Goal: Task Accomplishment & Management: Manage account settings

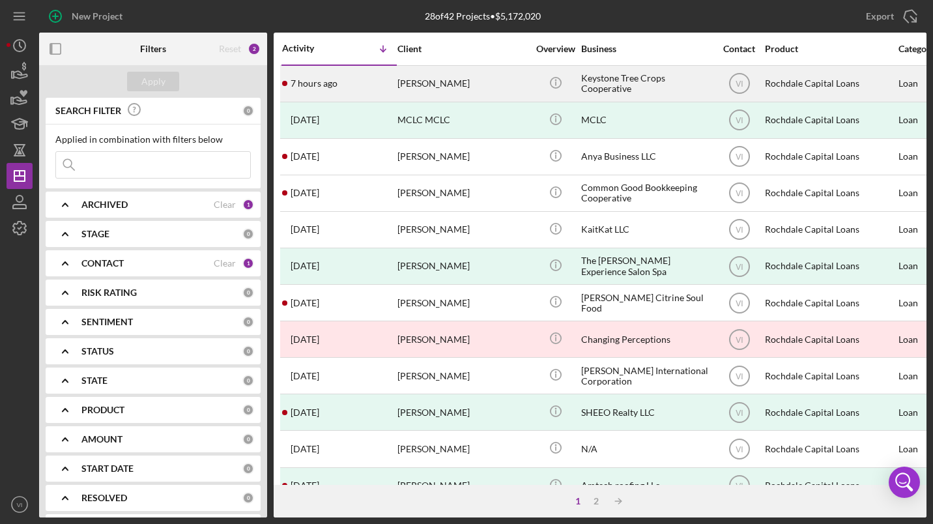
click at [610, 88] on div "Keystone Tree Crops Cooperative" at bounding box center [646, 83] width 130 height 35
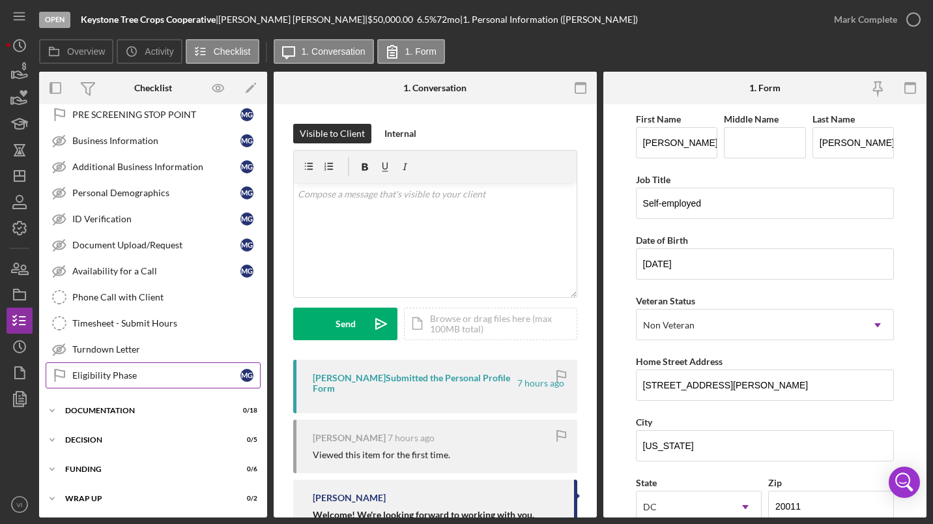
click at [125, 383] on link "Eligibility Phase Eligibility Phase M G" at bounding box center [153, 375] width 215 height 26
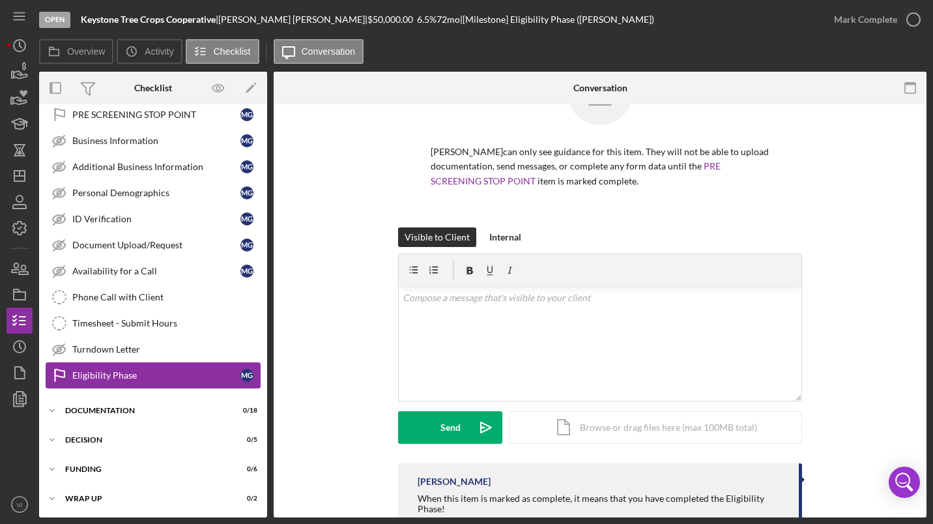
scroll to position [71, 0]
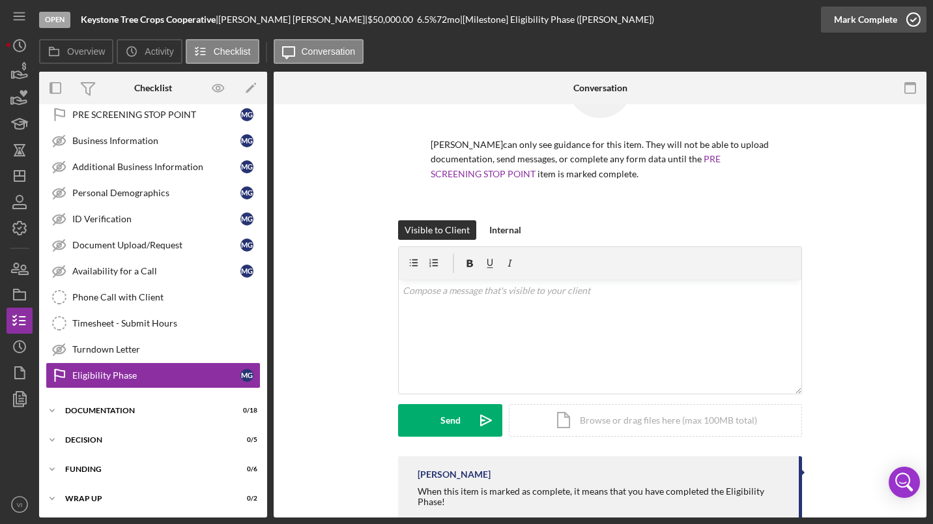
click at [909, 21] on icon "button" at bounding box center [914, 19] width 33 height 33
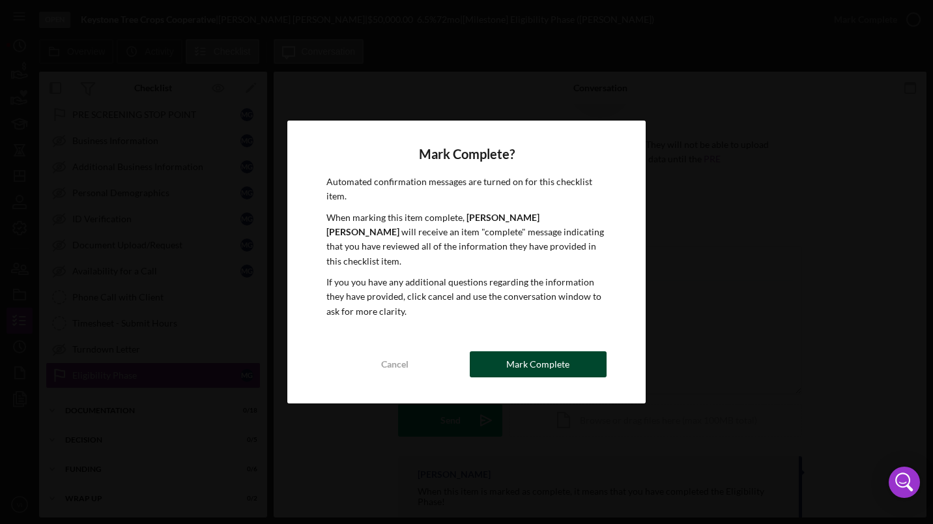
click at [568, 356] on div "Mark Complete" at bounding box center [537, 364] width 63 height 26
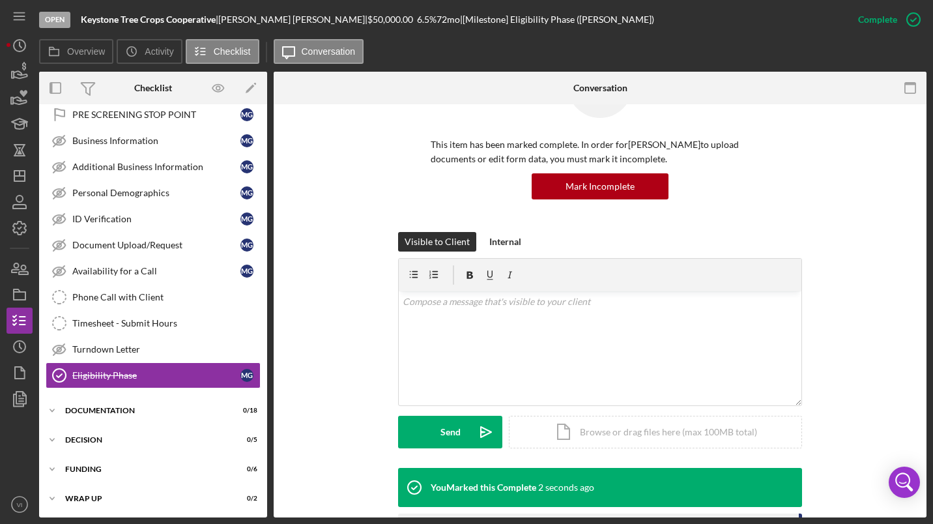
scroll to position [115, 0]
click at [106, 412] on div "Documentation" at bounding box center [158, 409] width 186 height 8
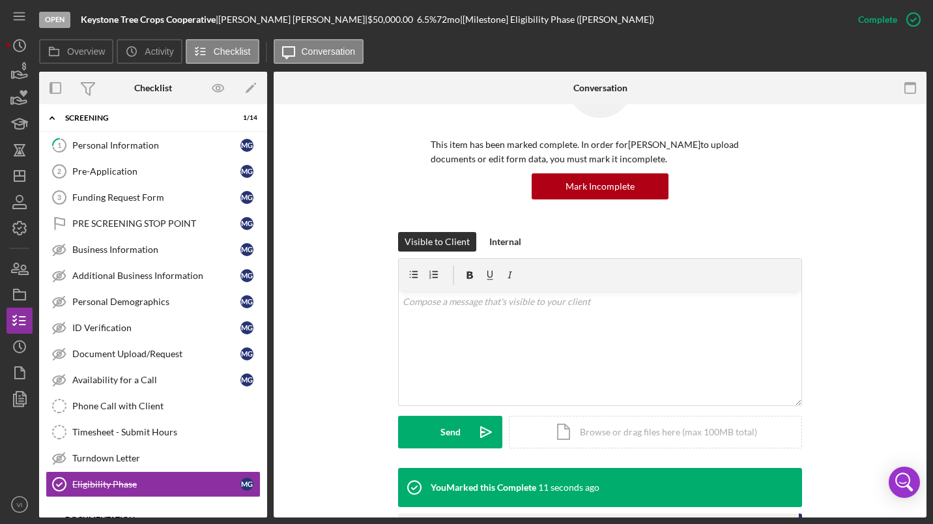
scroll to position [0, 0]
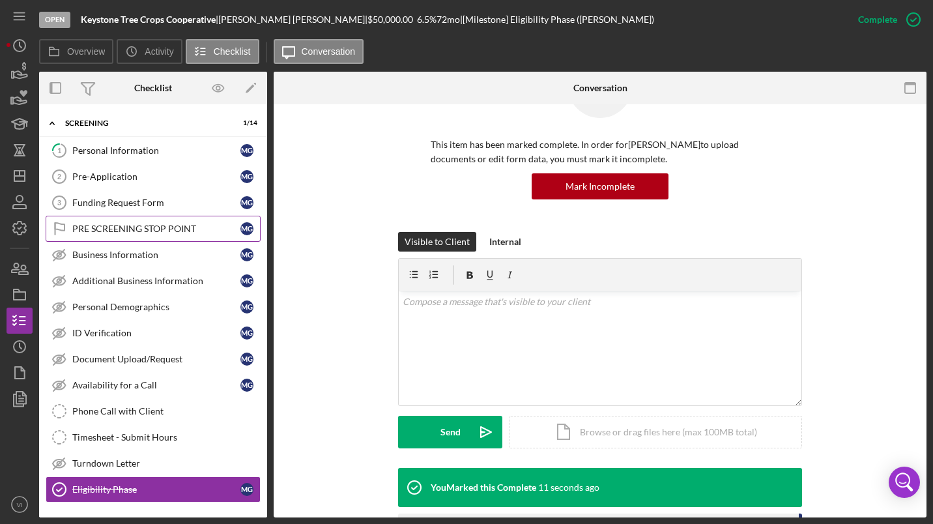
click at [85, 229] on div "PRE SCREENING STOP POINT" at bounding box center [156, 229] width 168 height 10
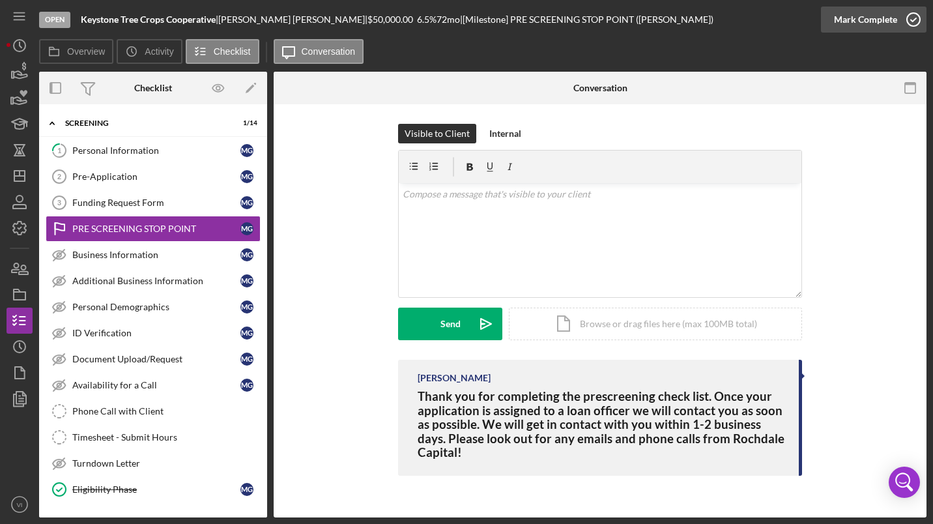
click at [919, 17] on icon "button" at bounding box center [914, 19] width 33 height 33
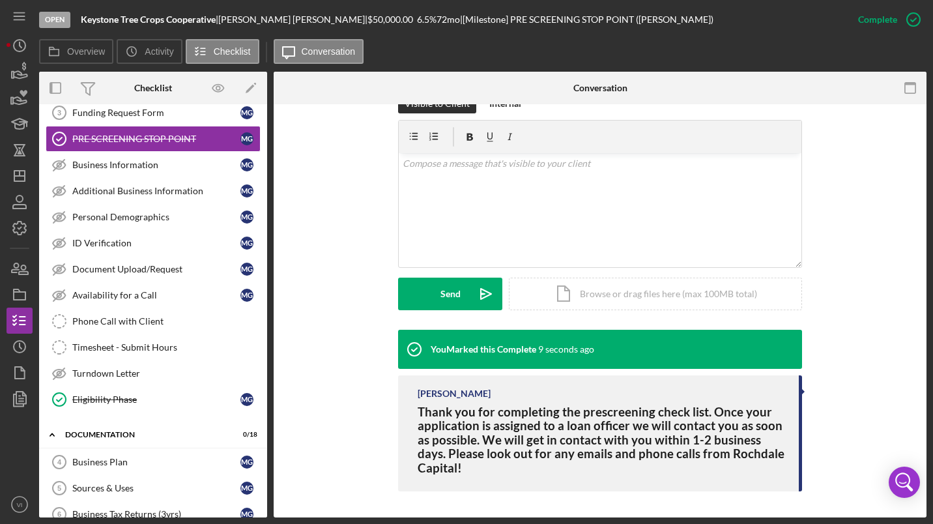
scroll to position [91, 0]
click at [86, 164] on div "Business Information" at bounding box center [156, 164] width 168 height 10
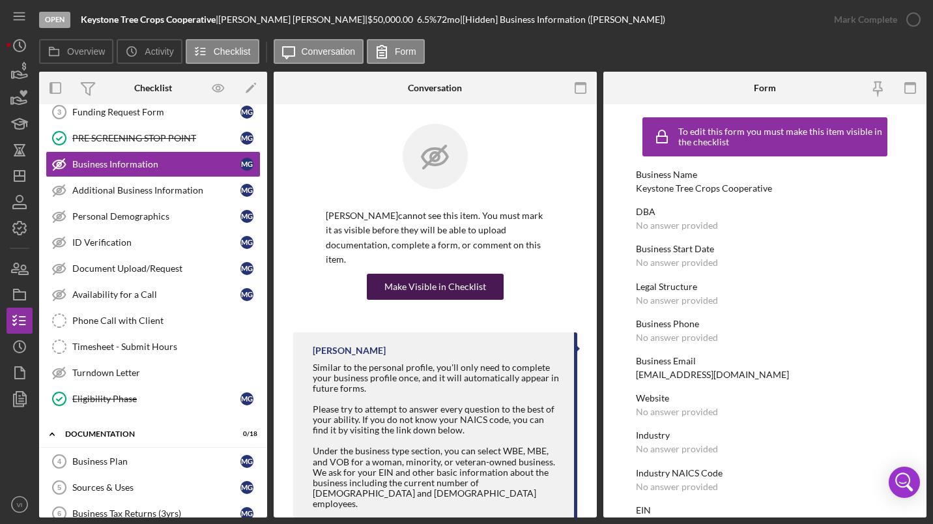
click at [452, 283] on div "Make Visible in Checklist" at bounding box center [436, 287] width 102 height 26
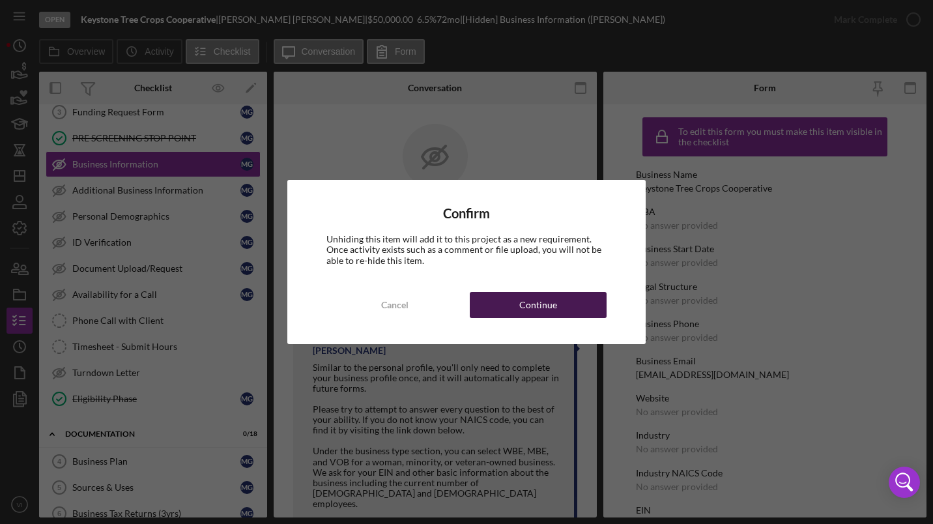
click at [555, 313] on div "Continue" at bounding box center [538, 305] width 38 height 26
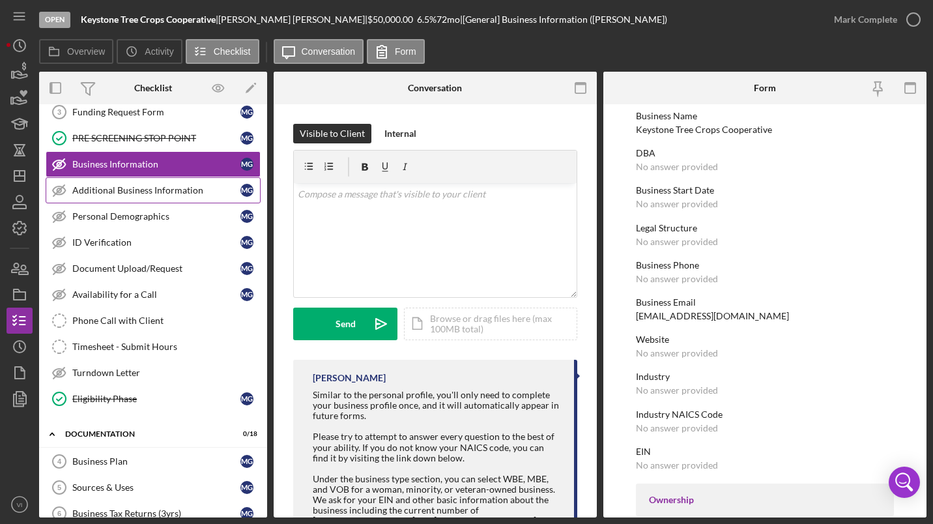
click at [111, 192] on div "Additional Business Information" at bounding box center [156, 190] width 168 height 10
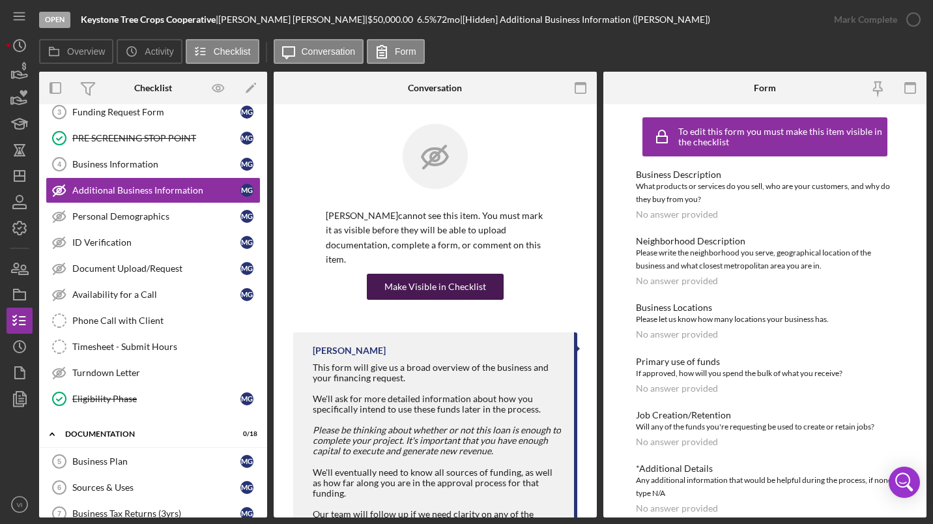
click at [461, 297] on div "Make Visible in Checklist" at bounding box center [436, 287] width 102 height 26
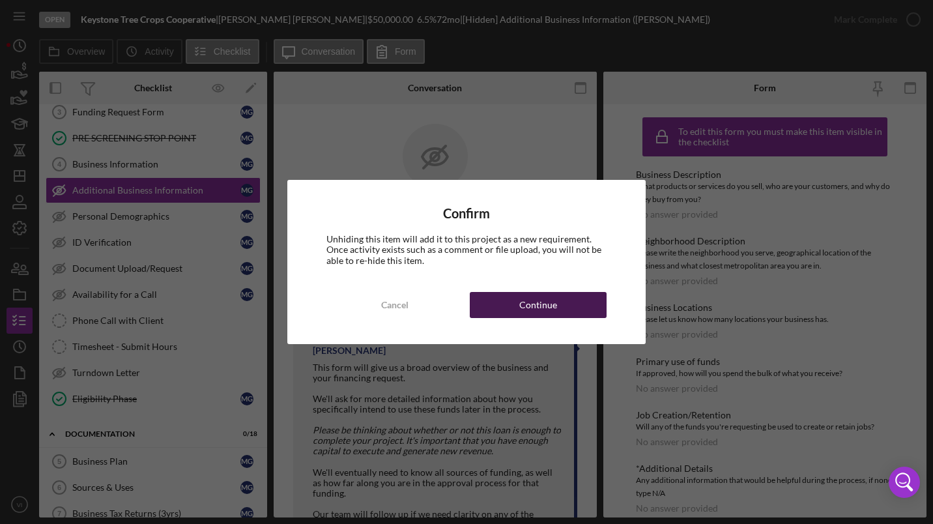
click at [538, 305] on div "Continue" at bounding box center [538, 305] width 38 height 26
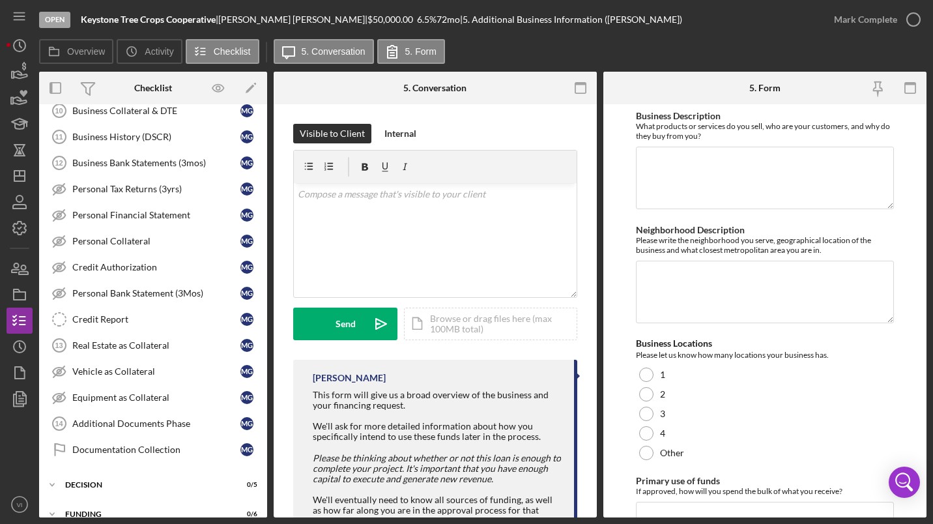
scroll to position [592, 0]
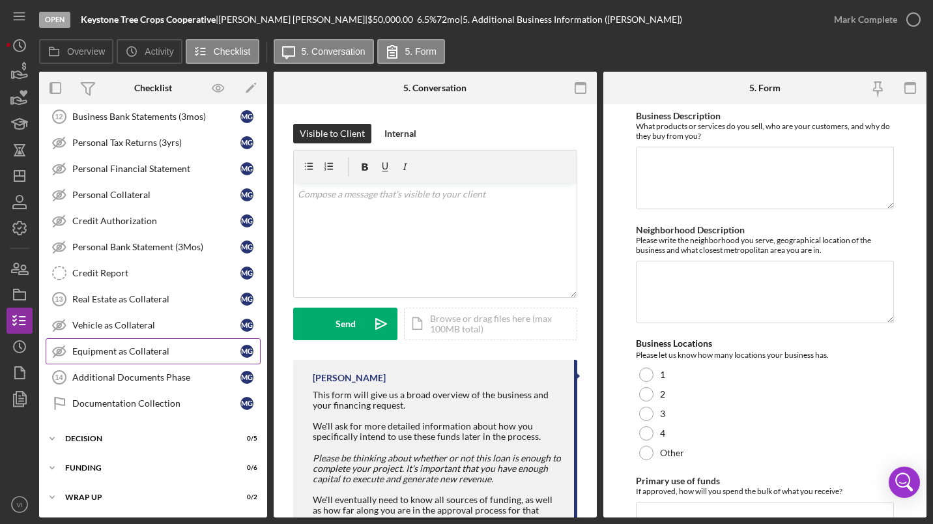
click at [76, 350] on div "Equipment as Collateral" at bounding box center [156, 351] width 168 height 10
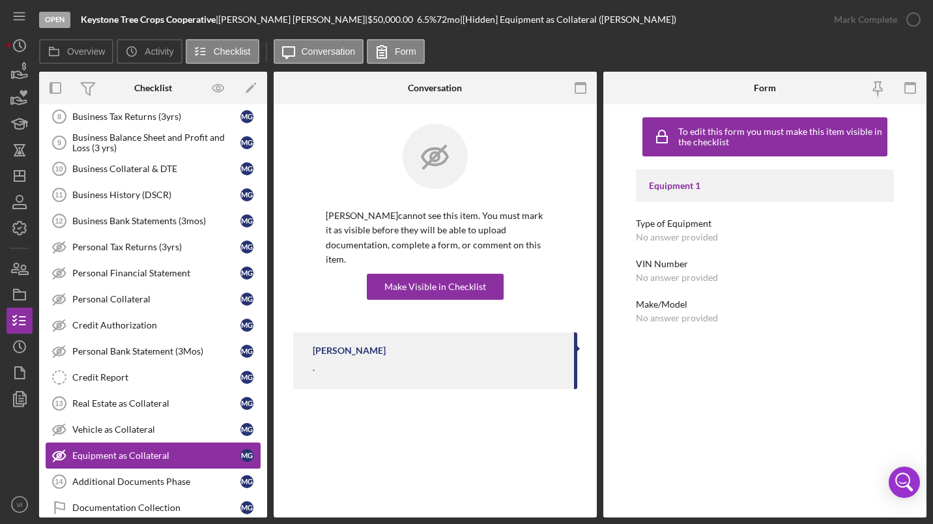
scroll to position [487, 0]
click at [81, 254] on link "Personal Tax Returns (3yrs) Personal Tax Returns (3yrs) M G" at bounding box center [153, 248] width 215 height 26
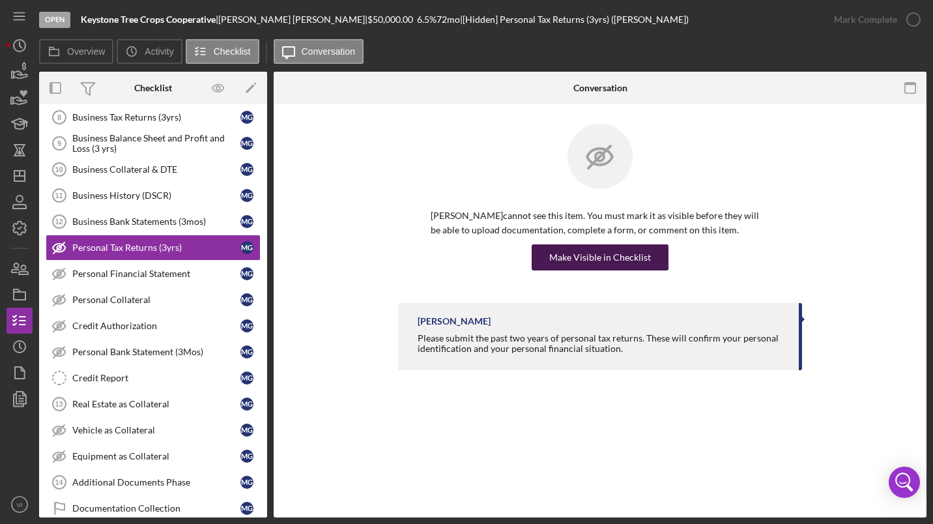
click at [619, 250] on div "Make Visible in Checklist" at bounding box center [600, 257] width 102 height 26
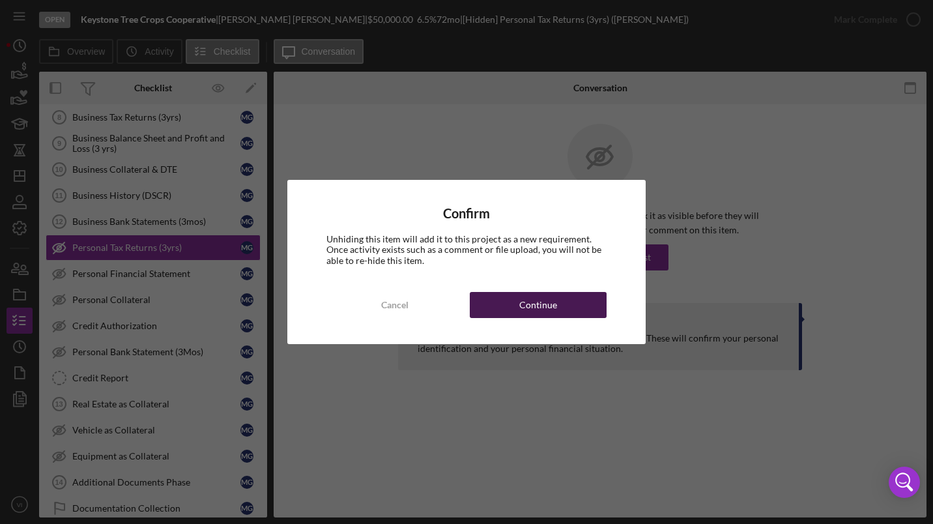
click at [562, 313] on button "Continue" at bounding box center [538, 305] width 137 height 26
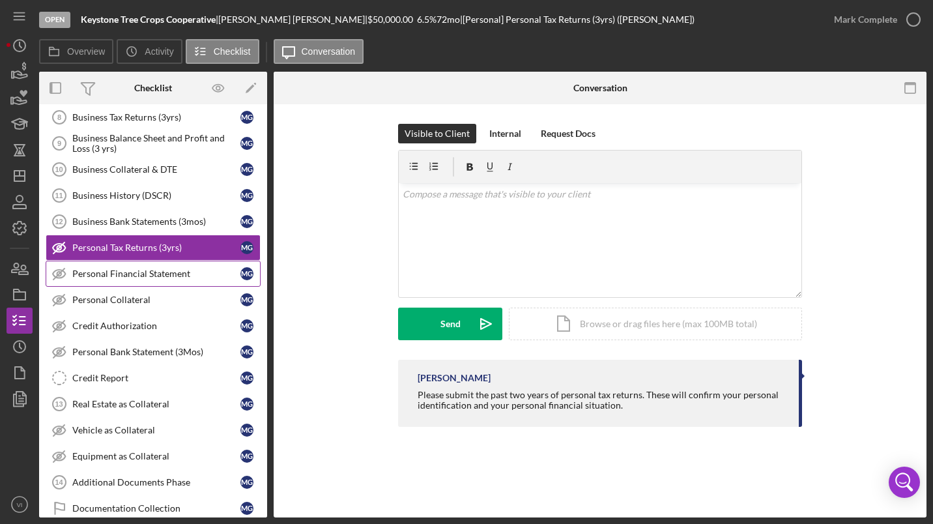
click at [88, 274] on div "Personal Financial Statement" at bounding box center [156, 274] width 168 height 10
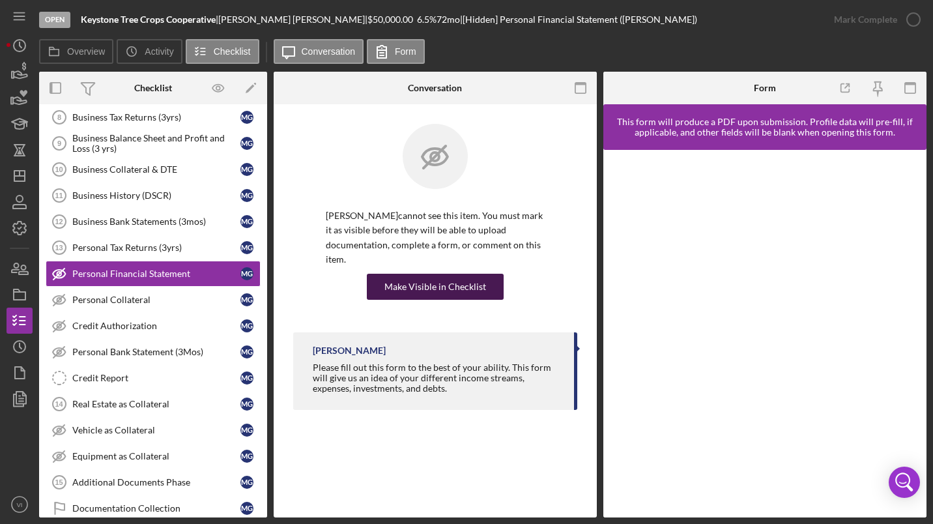
click at [478, 291] on div "Make Visible in Checklist" at bounding box center [436, 287] width 102 height 26
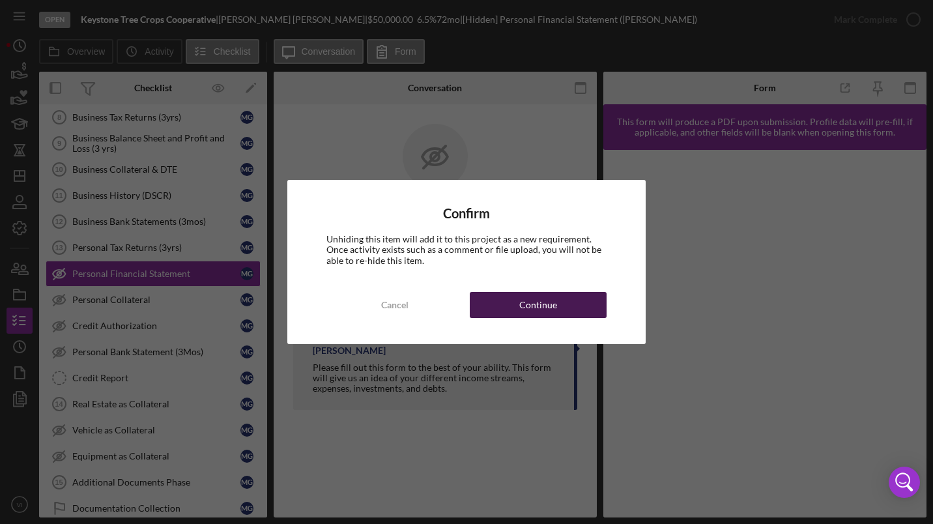
click at [540, 312] on div "Continue" at bounding box center [538, 305] width 38 height 26
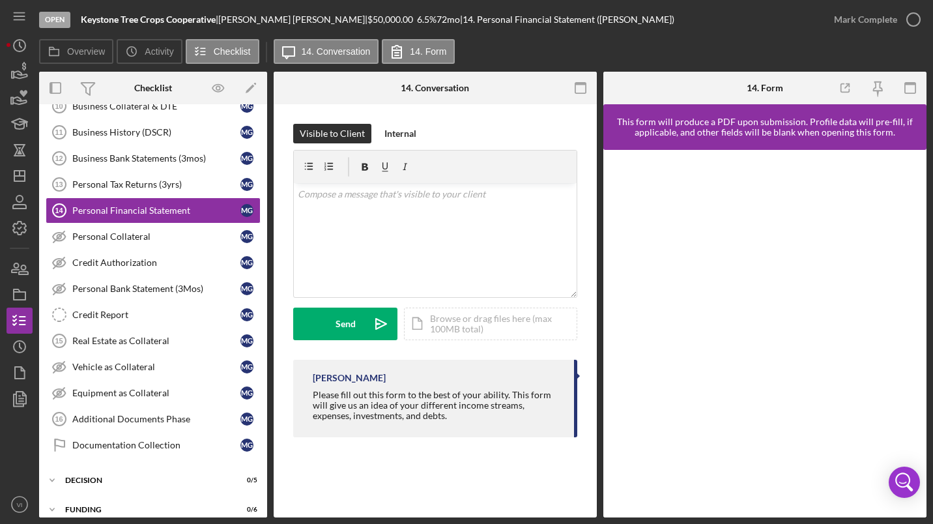
scroll to position [553, 0]
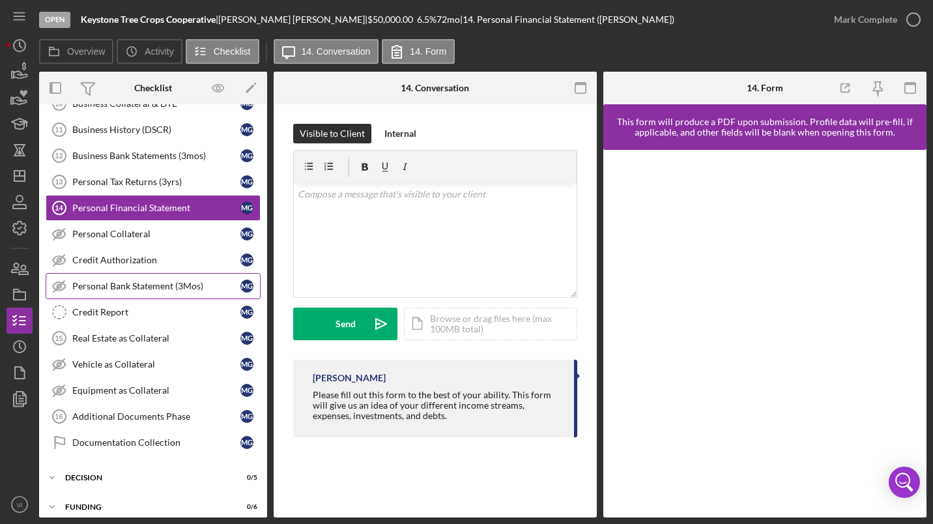
click at [88, 293] on link "Personal Bank Statement (3Mos) Personal Bank Statement (3Mos) M G" at bounding box center [153, 286] width 215 height 26
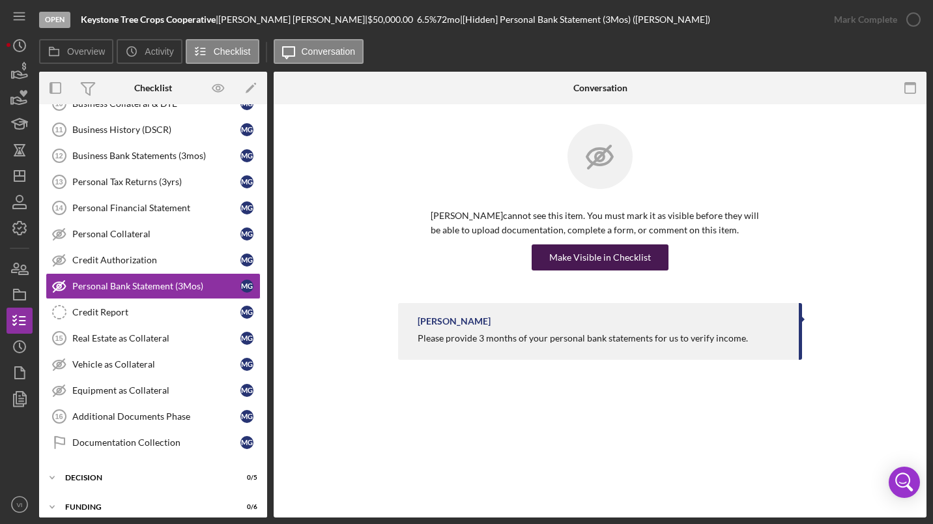
click at [589, 267] on div "Make Visible in Checklist" at bounding box center [600, 257] width 102 height 26
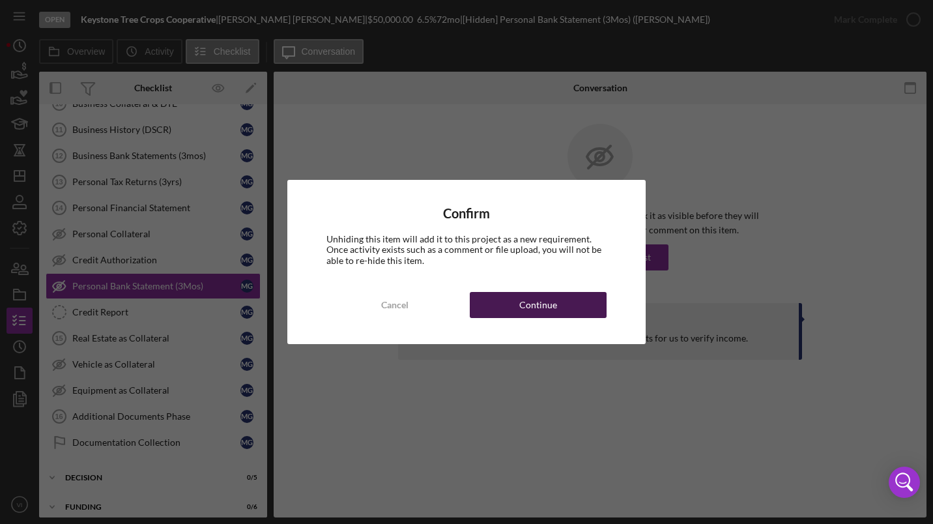
click at [569, 307] on button "Continue" at bounding box center [538, 305] width 137 height 26
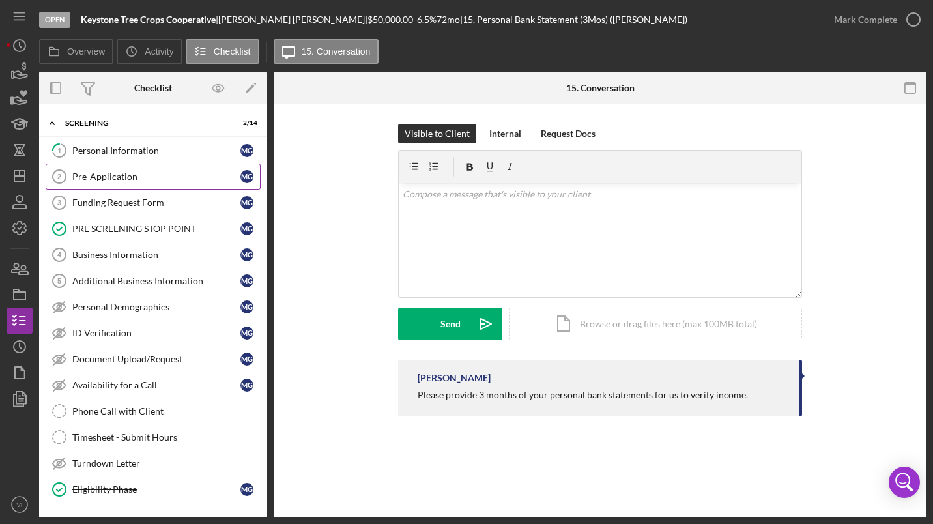
click at [83, 181] on div "Pre-Application" at bounding box center [156, 176] width 168 height 10
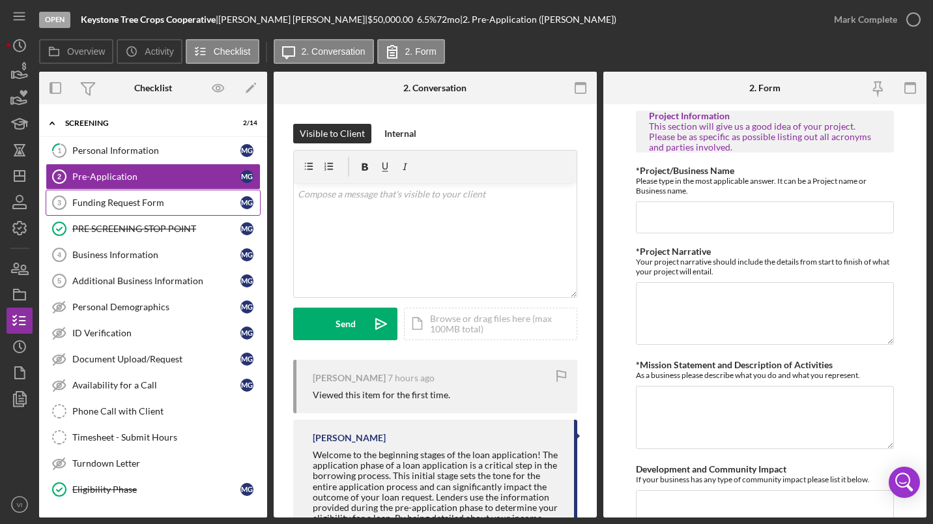
click at [98, 203] on div "Funding Request Form" at bounding box center [156, 202] width 168 height 10
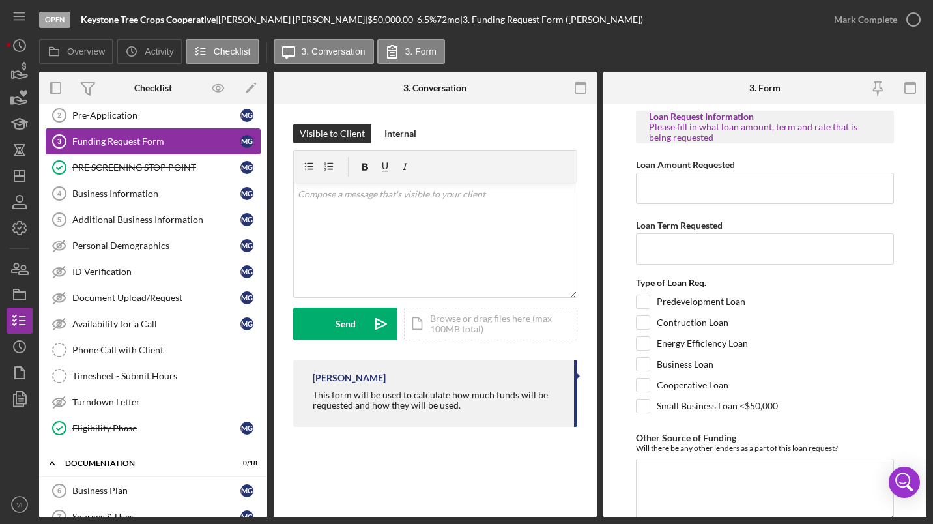
scroll to position [85, 0]
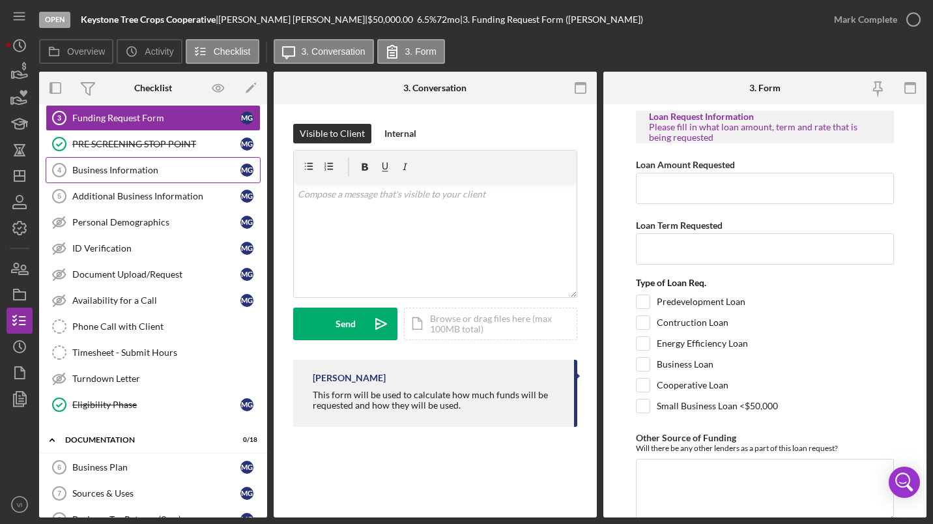
click at [91, 174] on div "Business Information" at bounding box center [156, 170] width 168 height 10
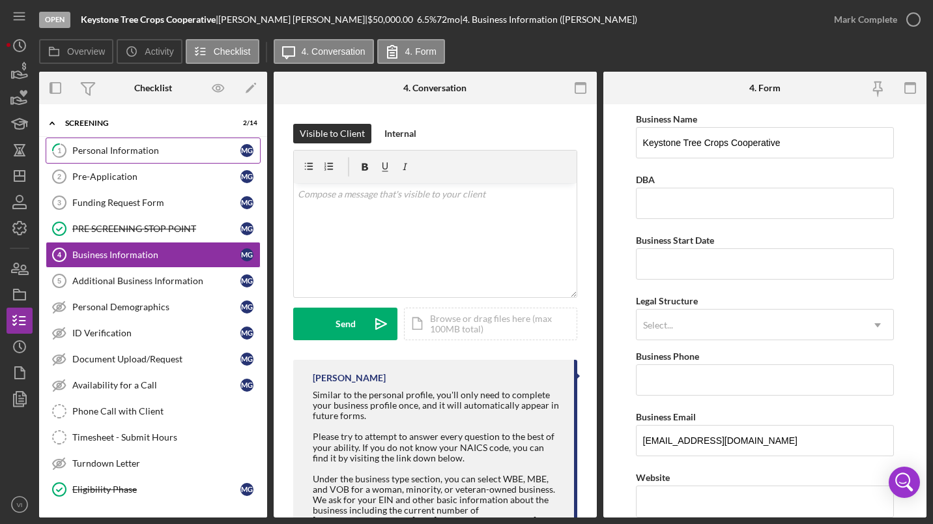
click at [96, 154] on div "Personal Information" at bounding box center [156, 150] width 168 height 10
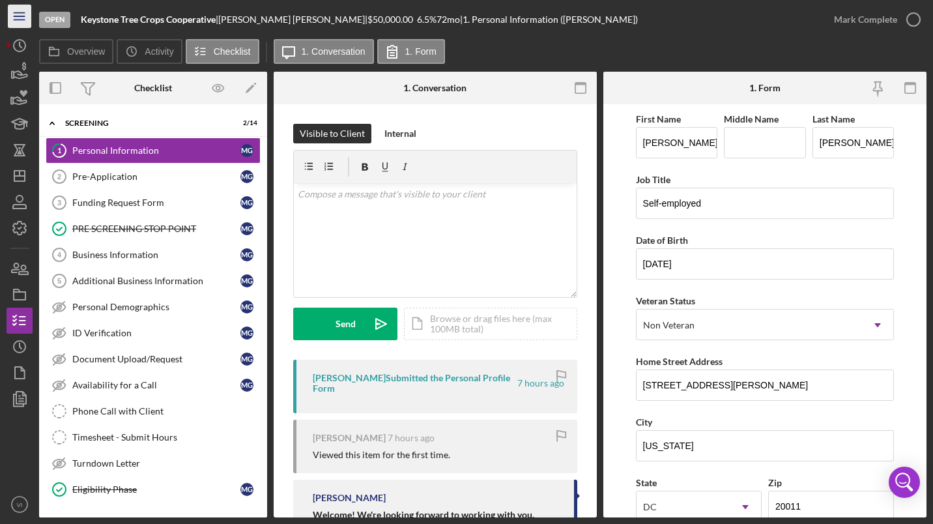
click at [19, 20] on line "button" at bounding box center [19, 20] width 10 height 0
